Goal: Task Accomplishment & Management: Manage account settings

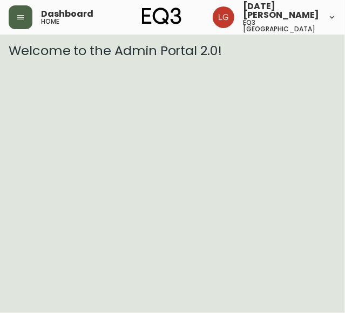
click at [17, 21] on icon "button" at bounding box center [20, 17] width 9 height 9
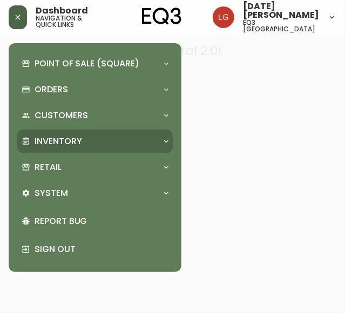
click at [70, 135] on p "Inventory" at bounding box center [58, 141] width 47 height 12
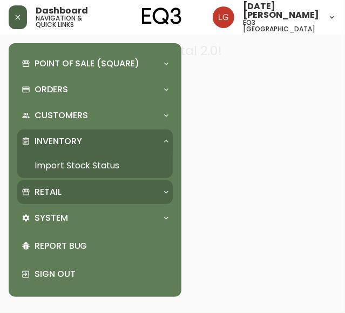
click at [60, 188] on p "Retail" at bounding box center [48, 192] width 27 height 12
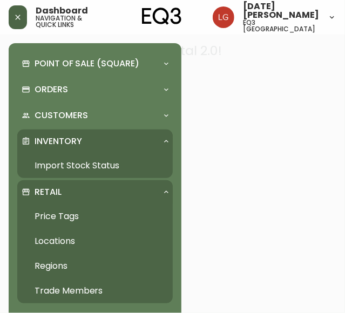
click at [84, 163] on link "Import Stock Status" at bounding box center [94, 165] width 155 height 25
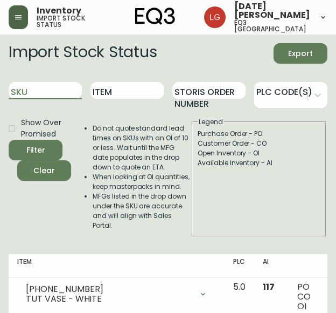
click at [37, 87] on input "SKU" at bounding box center [45, 90] width 73 height 17
paste input "[PERSON_NAME] Architecture Ltd."
type input "[PERSON_NAME] Architecture Ltd."
click at [14, 22] on button "button" at bounding box center [18, 17] width 19 height 24
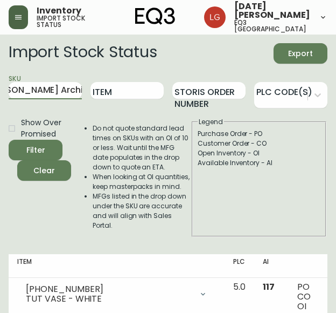
scroll to position [0, 0]
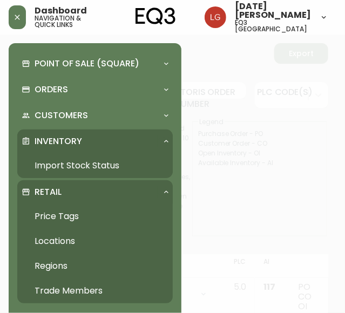
click at [69, 288] on link "Trade Members" at bounding box center [94, 290] width 155 height 25
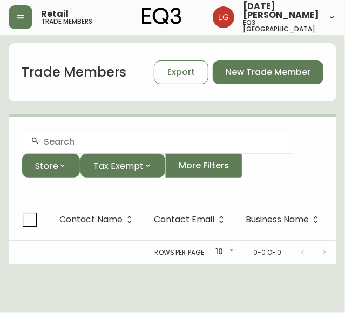
click at [77, 141] on input "text" at bounding box center [163, 141] width 239 height 10
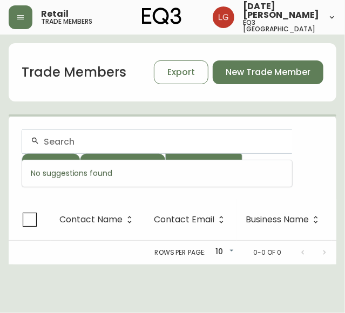
paste input "[PERSON_NAME] Architecture Ltd."
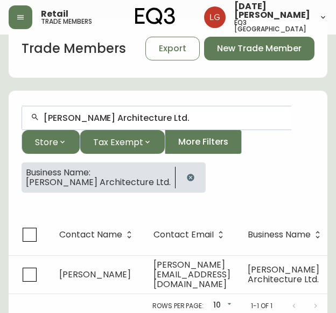
scroll to position [36, 0]
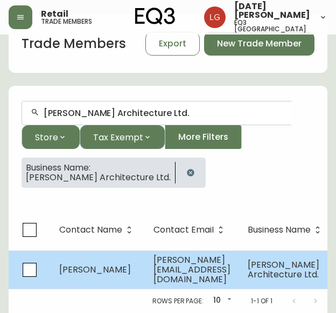
type input "[PERSON_NAME] Architecture Ltd."
click at [73, 272] on td "[PERSON_NAME]" at bounding box center [98, 269] width 94 height 38
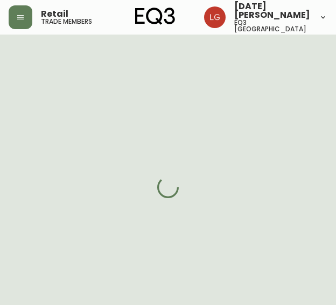
select select "BC"
select select "CA"
select select "CA_EN"
select select "Other"
select select "Architect"
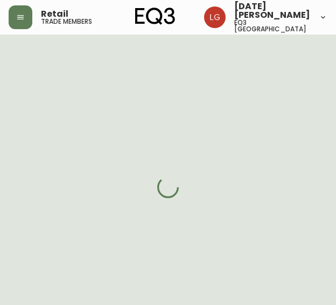
select select "cjw10z96p001r6gs00juufhhe"
select select "false"
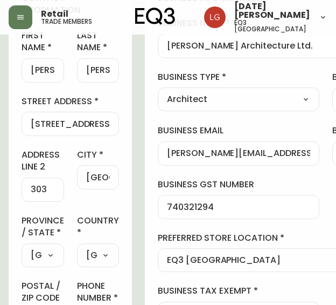
scroll to position [162, 0]
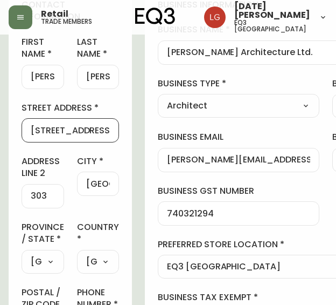
click at [31, 125] on input "[STREET_ADDRESS][PERSON_NAME]" at bounding box center [70, 130] width 79 height 10
drag, startPoint x: 31, startPoint y: 125, endPoint x: 165, endPoint y: 129, distance: 134.3
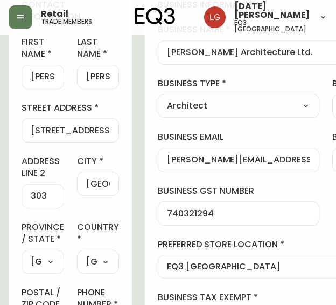
click at [91, 181] on input "[GEOGRAPHIC_DATA]" at bounding box center [98, 183] width 24 height 10
click at [70, 203] on div "first name [PERSON_NAME] name [PERSON_NAME][GEOGRAPHIC_DATA] address [STREET_AD…" at bounding box center [71, 220] width 98 height 368
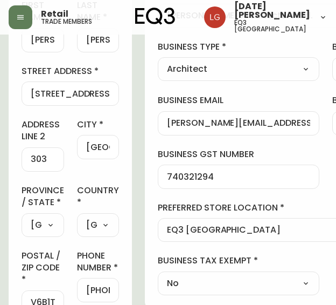
scroll to position [216, 0]
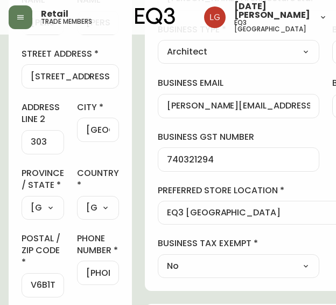
click at [40, 290] on div "V6B1T6" at bounding box center [43, 285] width 43 height 24
drag, startPoint x: 56, startPoint y: 281, endPoint x: -19, endPoint y: 280, distance: 75.5
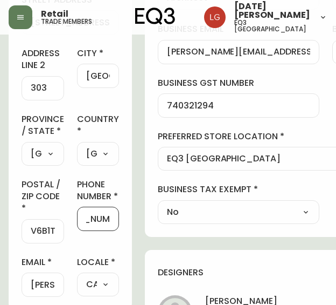
scroll to position [0, 35]
drag, startPoint x: 96, startPoint y: 228, endPoint x: 151, endPoint y: 231, distance: 55.1
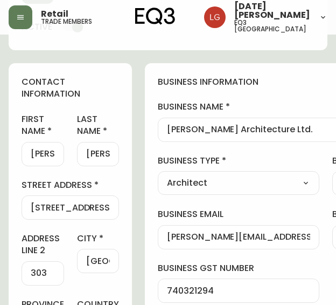
scroll to position [108, 0]
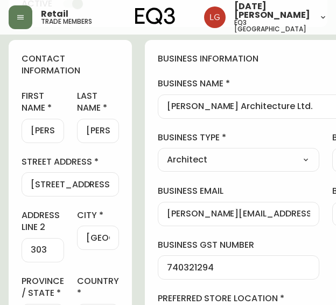
click at [173, 214] on input "[PERSON_NAME][EMAIL_ADDRESS][DOMAIN_NAME]" at bounding box center [238, 214] width 143 height 10
drag, startPoint x: 166, startPoint y: 213, endPoint x: 219, endPoint y: 217, distance: 53.5
click at [219, 217] on div "[PERSON_NAME][EMAIL_ADDRESS][DOMAIN_NAME]" at bounding box center [239, 214] width 162 height 24
click at [185, 215] on input "[PERSON_NAME][EMAIL_ADDRESS][DOMAIN_NAME]" at bounding box center [238, 214] width 143 height 10
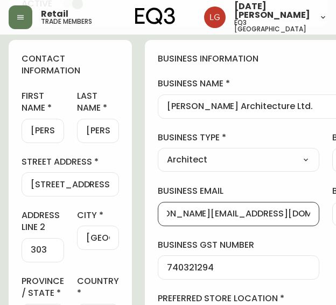
scroll to position [0, 28]
drag, startPoint x: 167, startPoint y: 211, endPoint x: 264, endPoint y: 213, distance: 96.5
click at [264, 213] on div "business information business name [PERSON_NAME] Architecture Ltd. business typ…" at bounding box center [326, 219] width 362 height 359
